Goal: Information Seeking & Learning: Learn about a topic

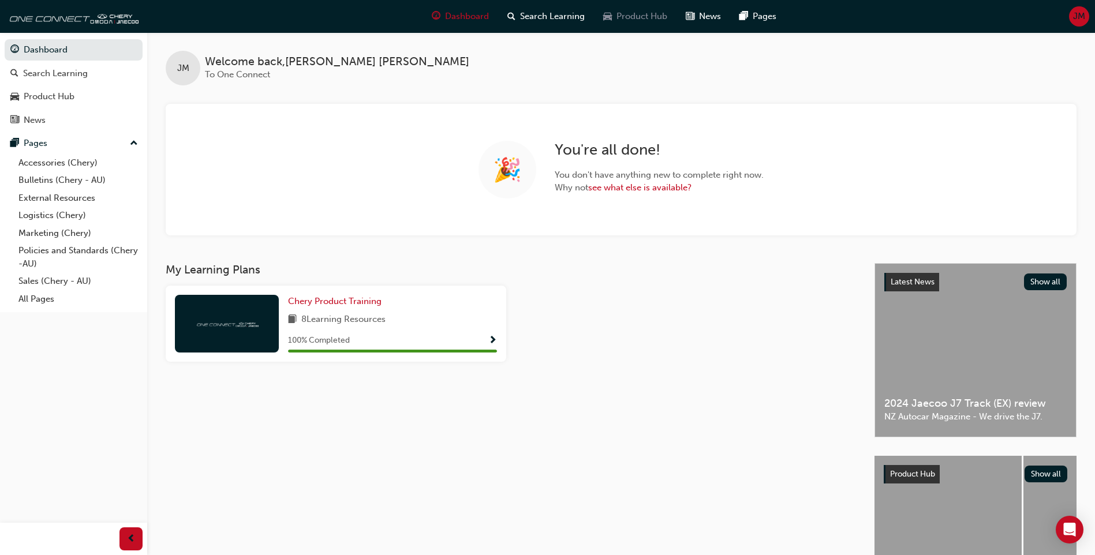
click at [640, 25] on div "Product Hub" at bounding box center [635, 17] width 83 height 24
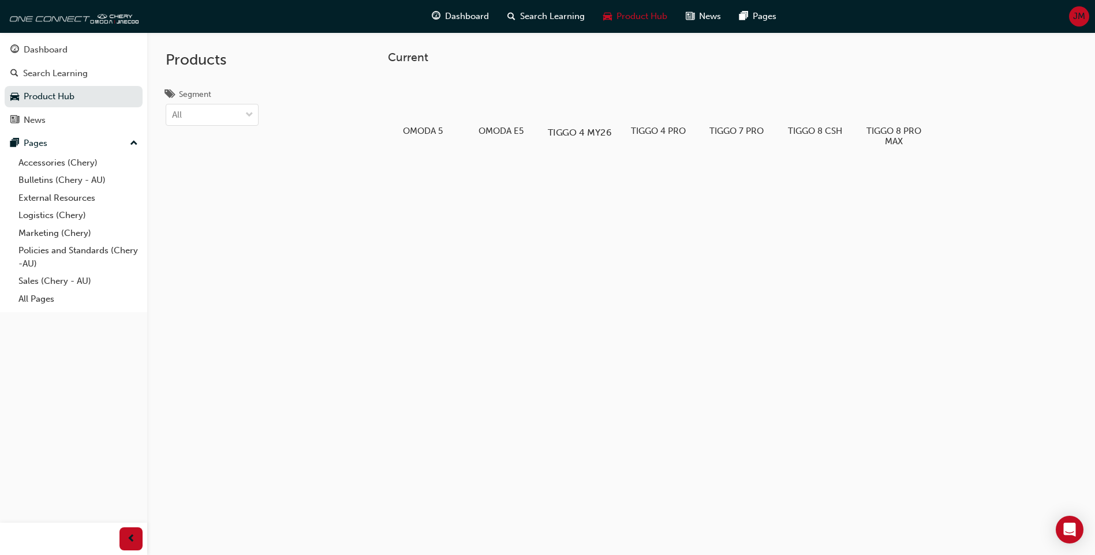
click at [583, 110] on div at bounding box center [580, 99] width 64 height 46
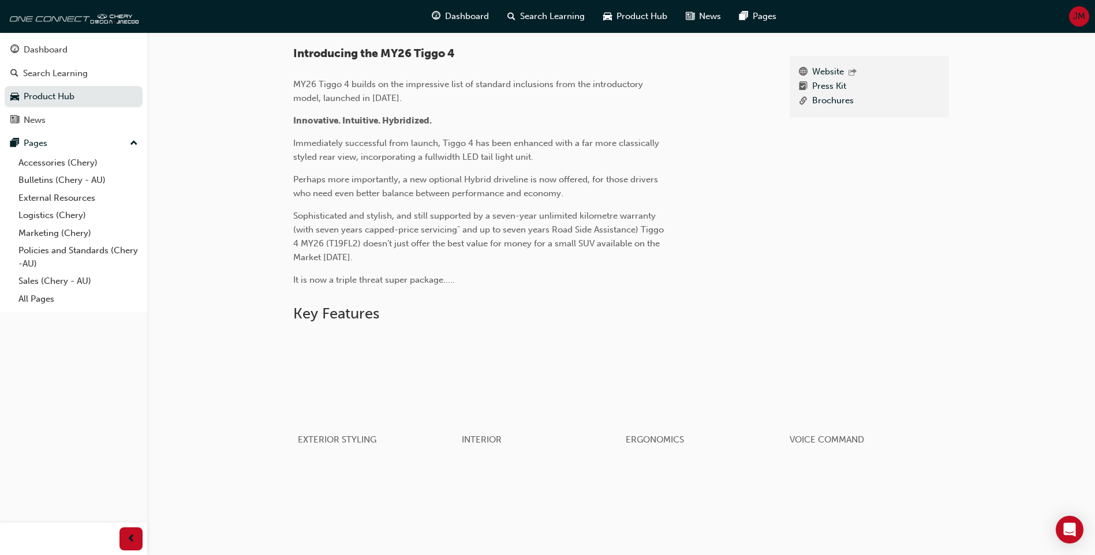
scroll to position [268, 0]
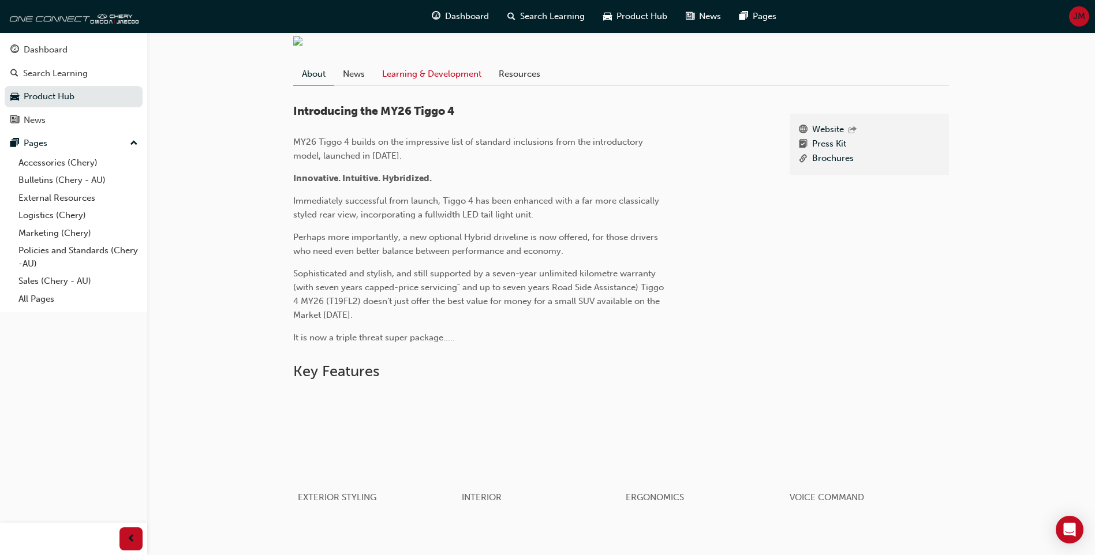
click at [437, 74] on link "Learning & Development" at bounding box center [432, 74] width 117 height 22
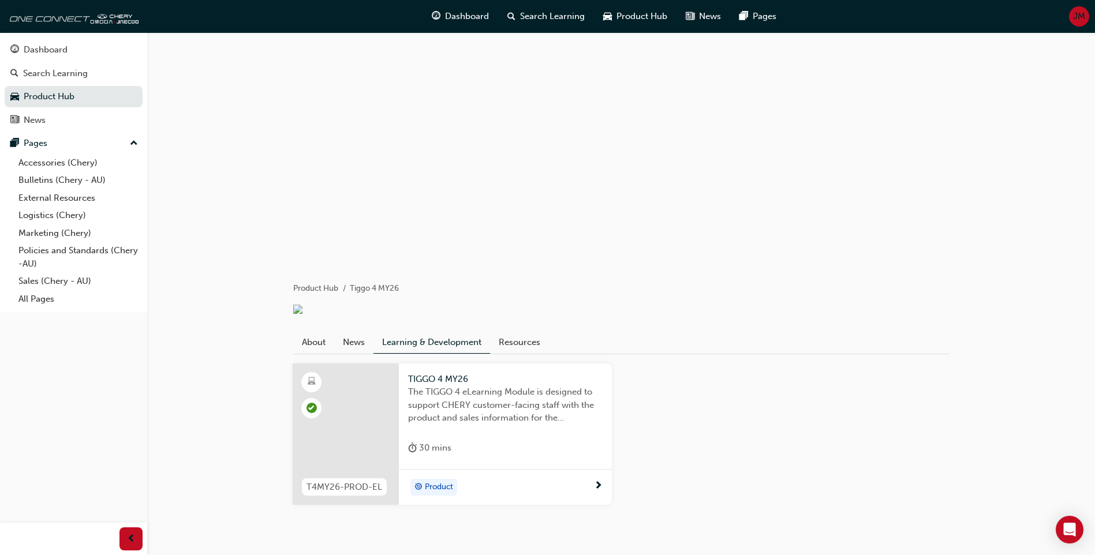
scroll to position [34, 0]
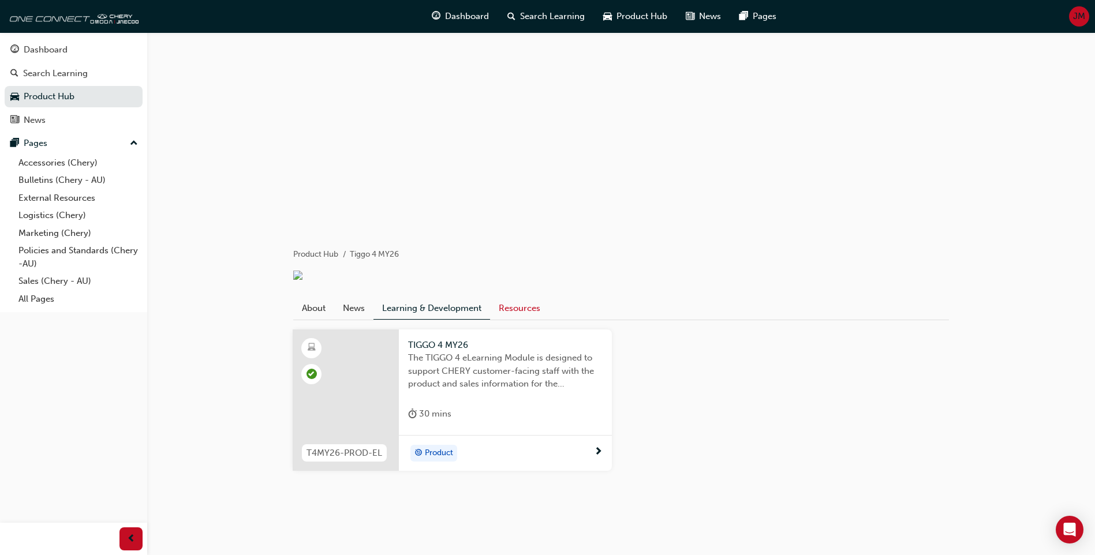
click at [534, 309] on link "Resources" at bounding box center [519, 308] width 59 height 22
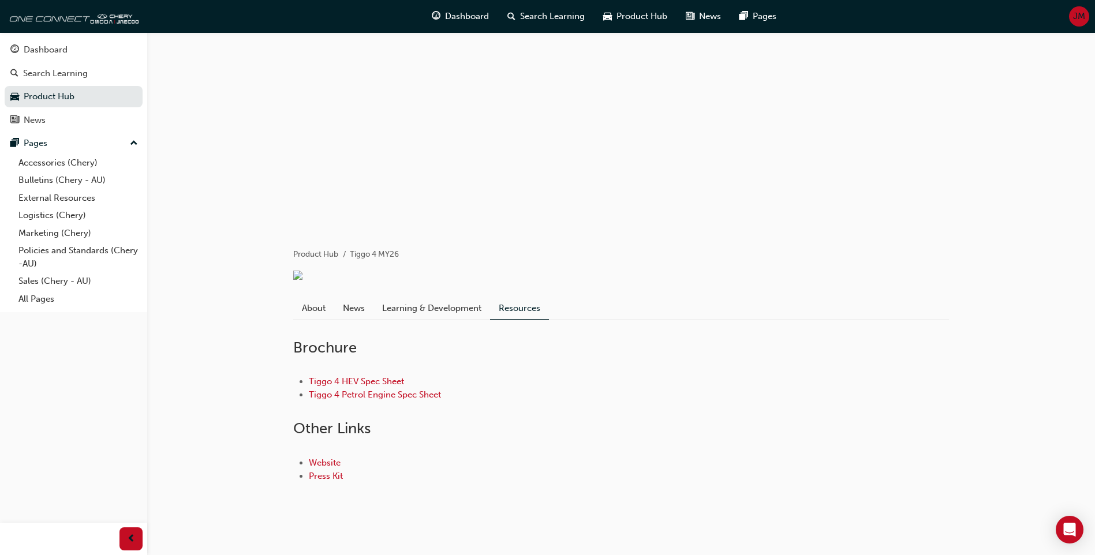
scroll to position [46, 0]
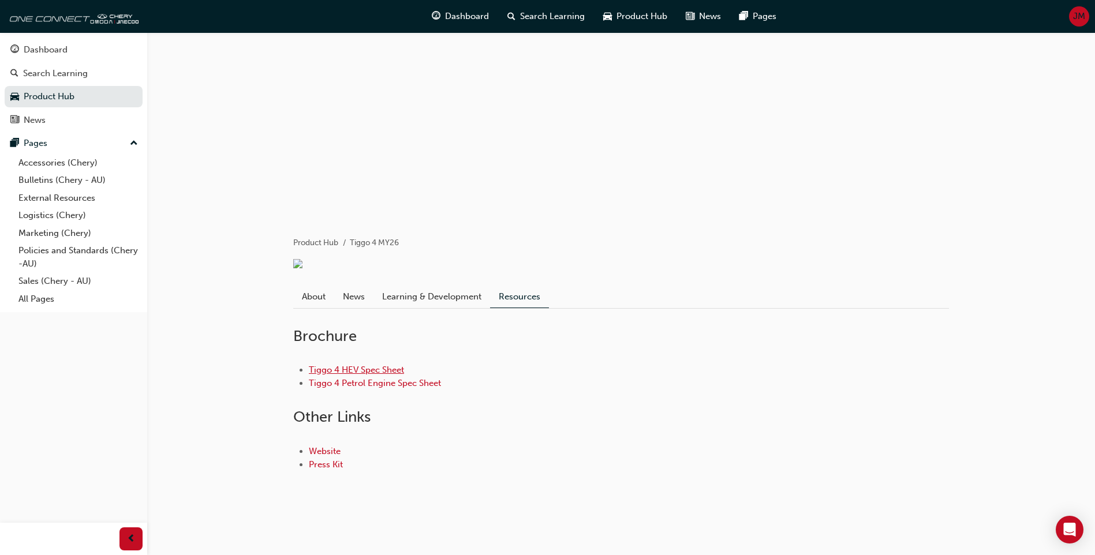
click at [355, 372] on link "Tiggo 4 HEV Spec Sheet" at bounding box center [356, 370] width 95 height 10
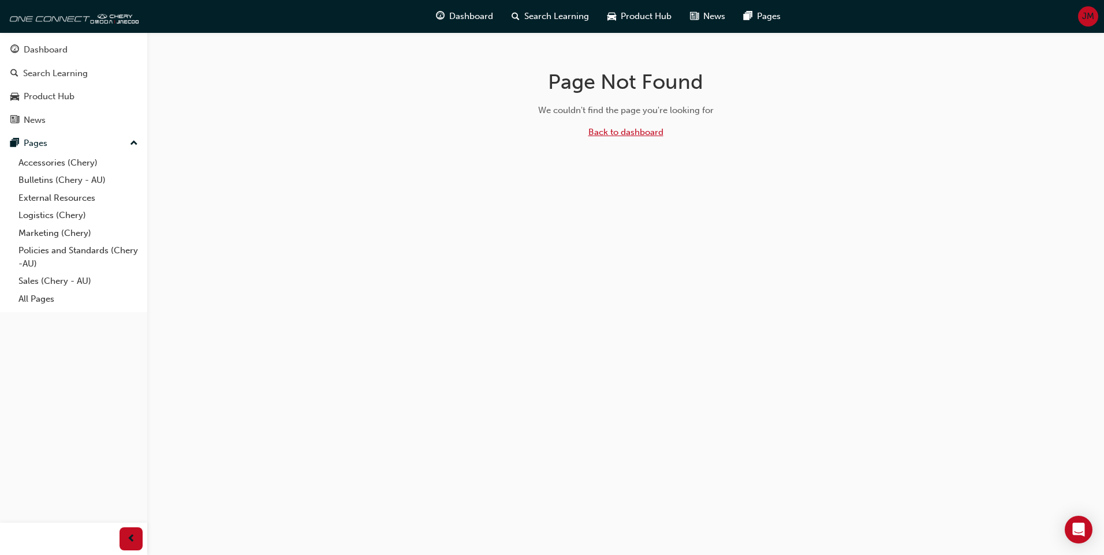
click at [621, 130] on link "Back to dashboard" at bounding box center [625, 132] width 75 height 10
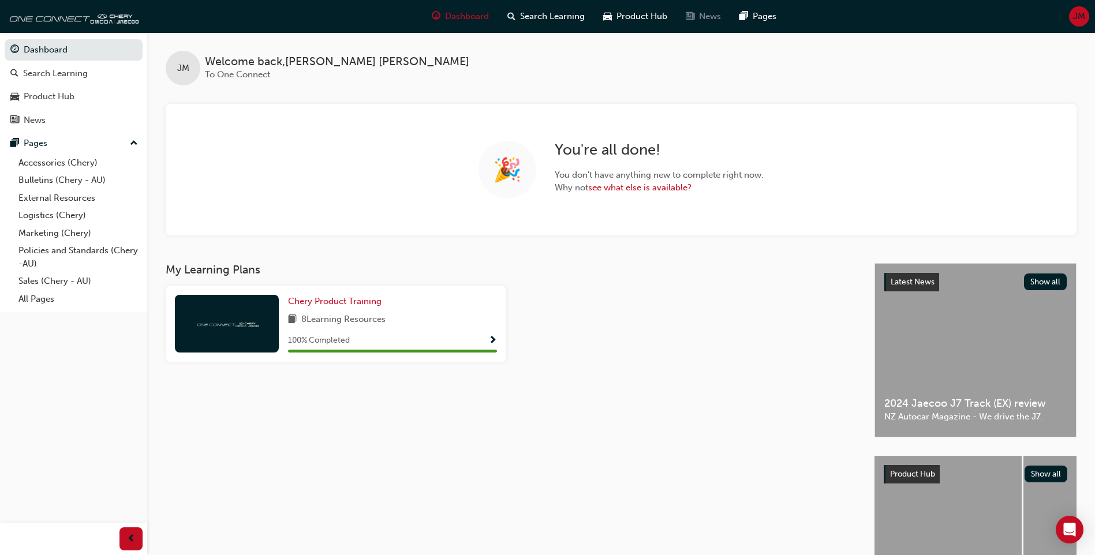
click at [710, 14] on span "News" at bounding box center [710, 16] width 22 height 13
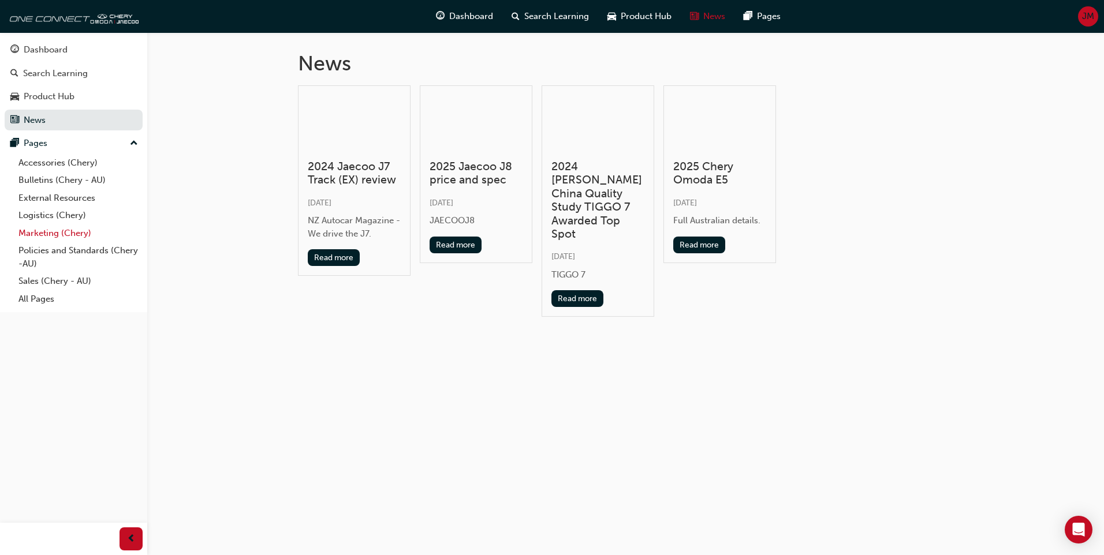
click at [41, 234] on link "Marketing (Chery)" at bounding box center [78, 234] width 129 height 18
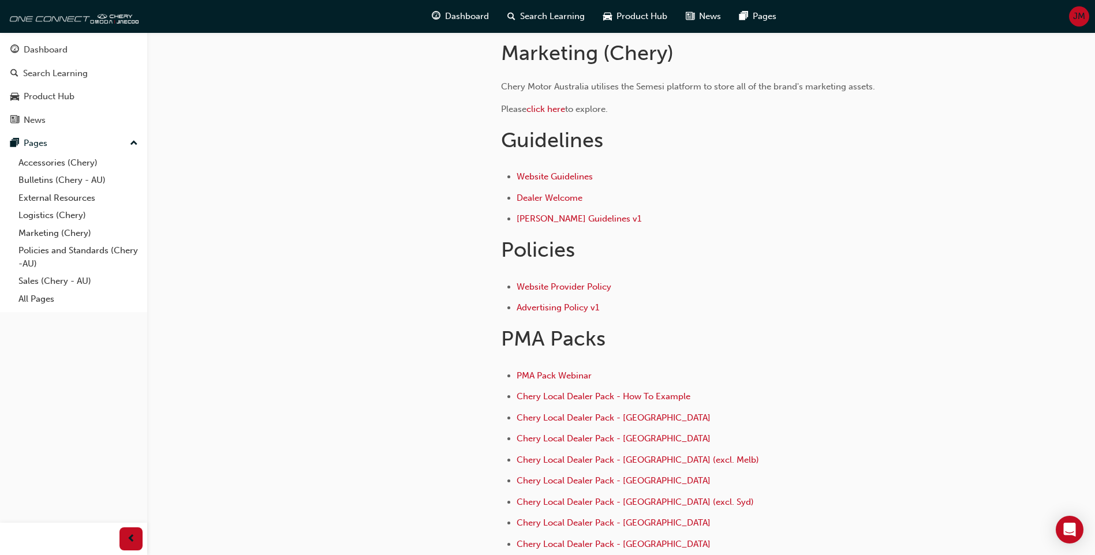
scroll to position [188, 0]
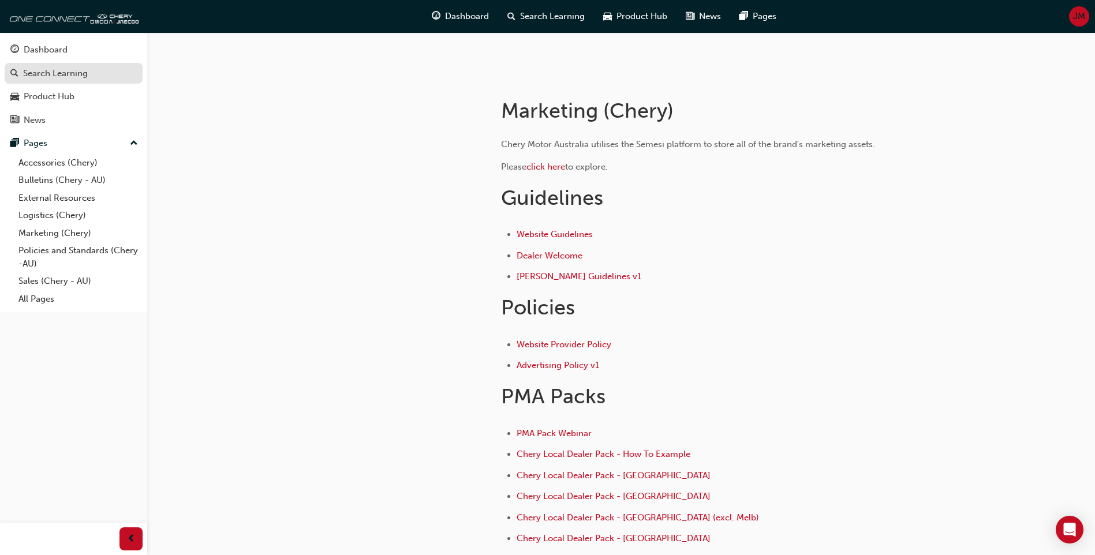
click at [80, 80] on div "Search Learning" at bounding box center [73, 73] width 126 height 14
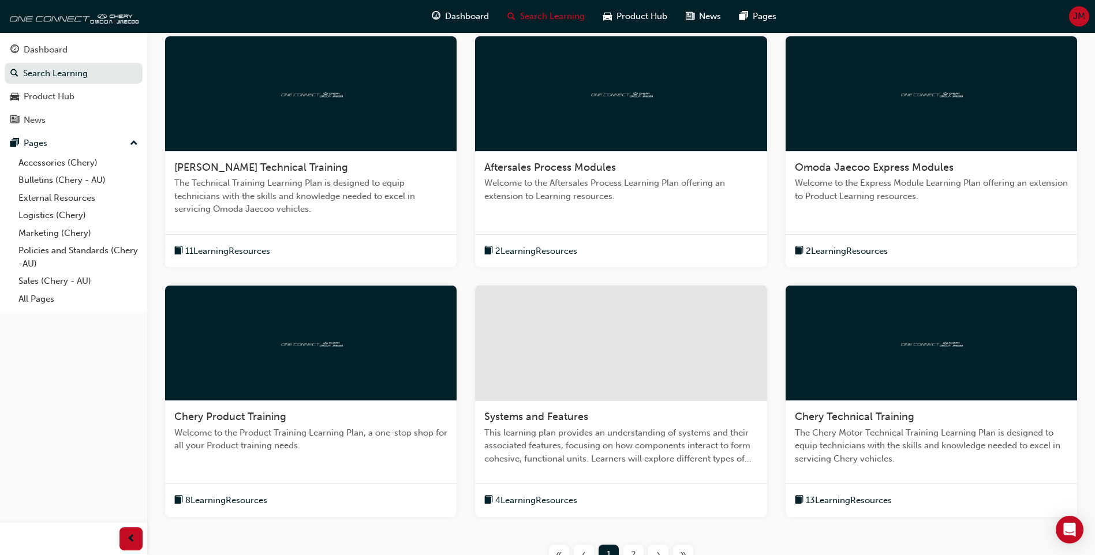
scroll to position [289, 0]
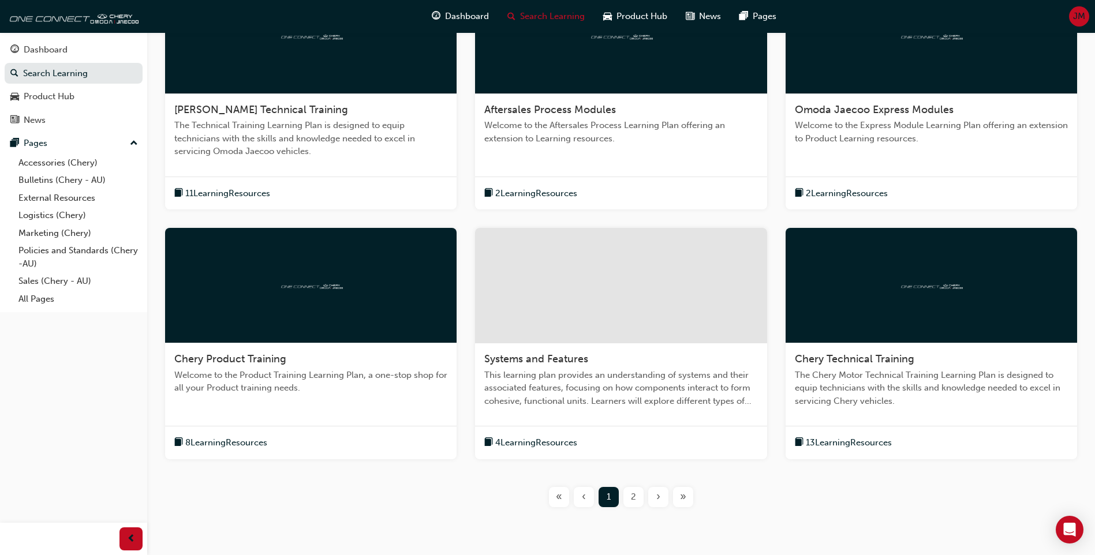
click at [632, 495] on span "2" at bounding box center [633, 497] width 5 height 13
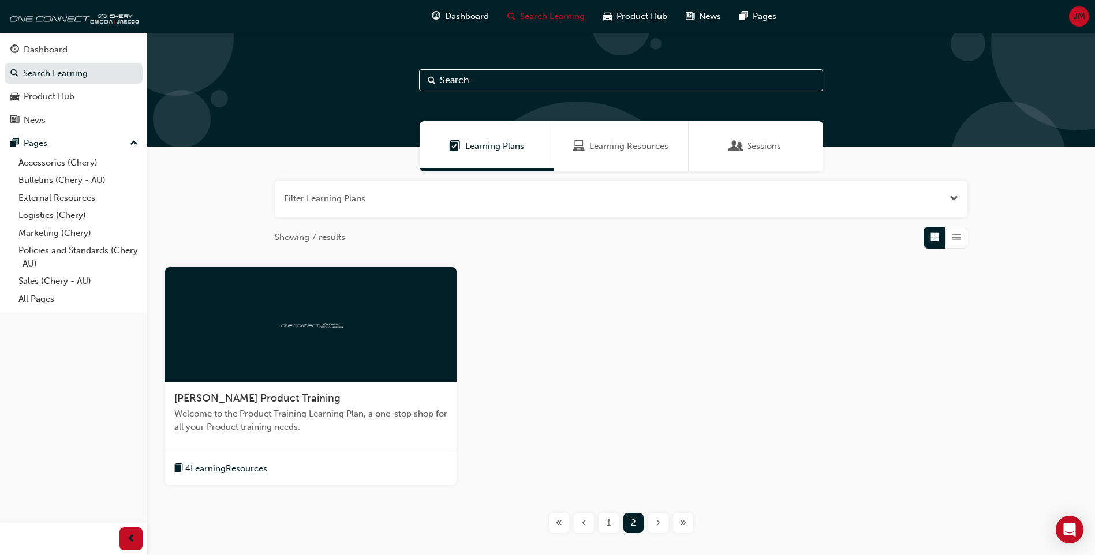
click at [607, 523] on span "1" at bounding box center [609, 523] width 4 height 13
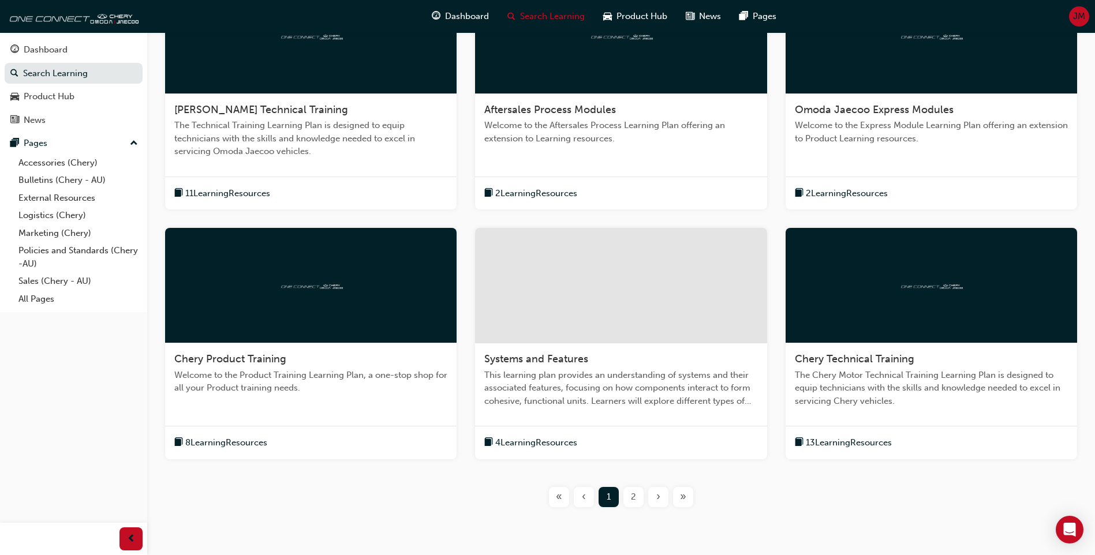
scroll to position [334, 0]
